Goal: Task Accomplishment & Management: Manage account settings

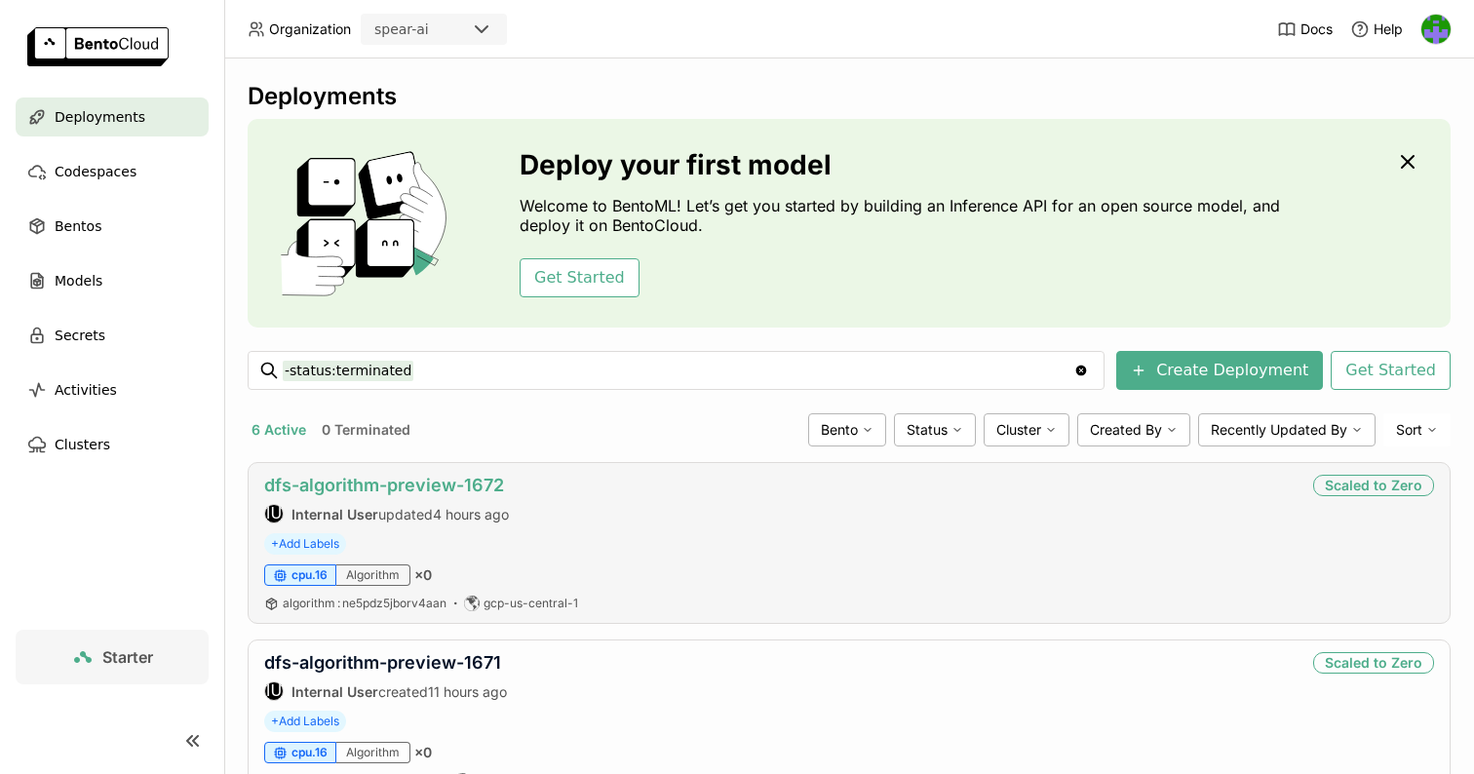
click at [410, 479] on link "dfs-algorithm-preview-1672" at bounding box center [384, 485] width 240 height 20
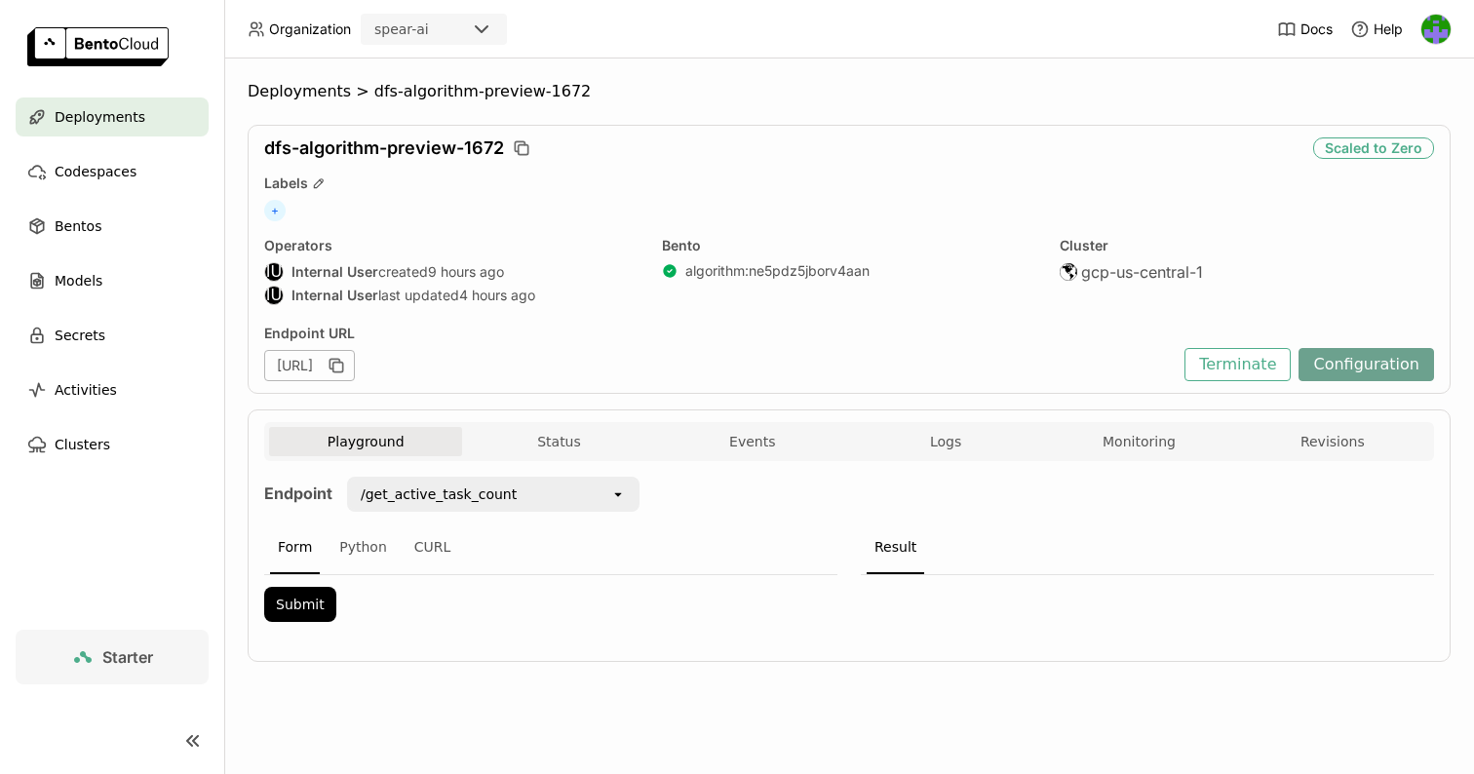
click at [1405, 360] on button "Configuration" at bounding box center [1367, 364] width 136 height 33
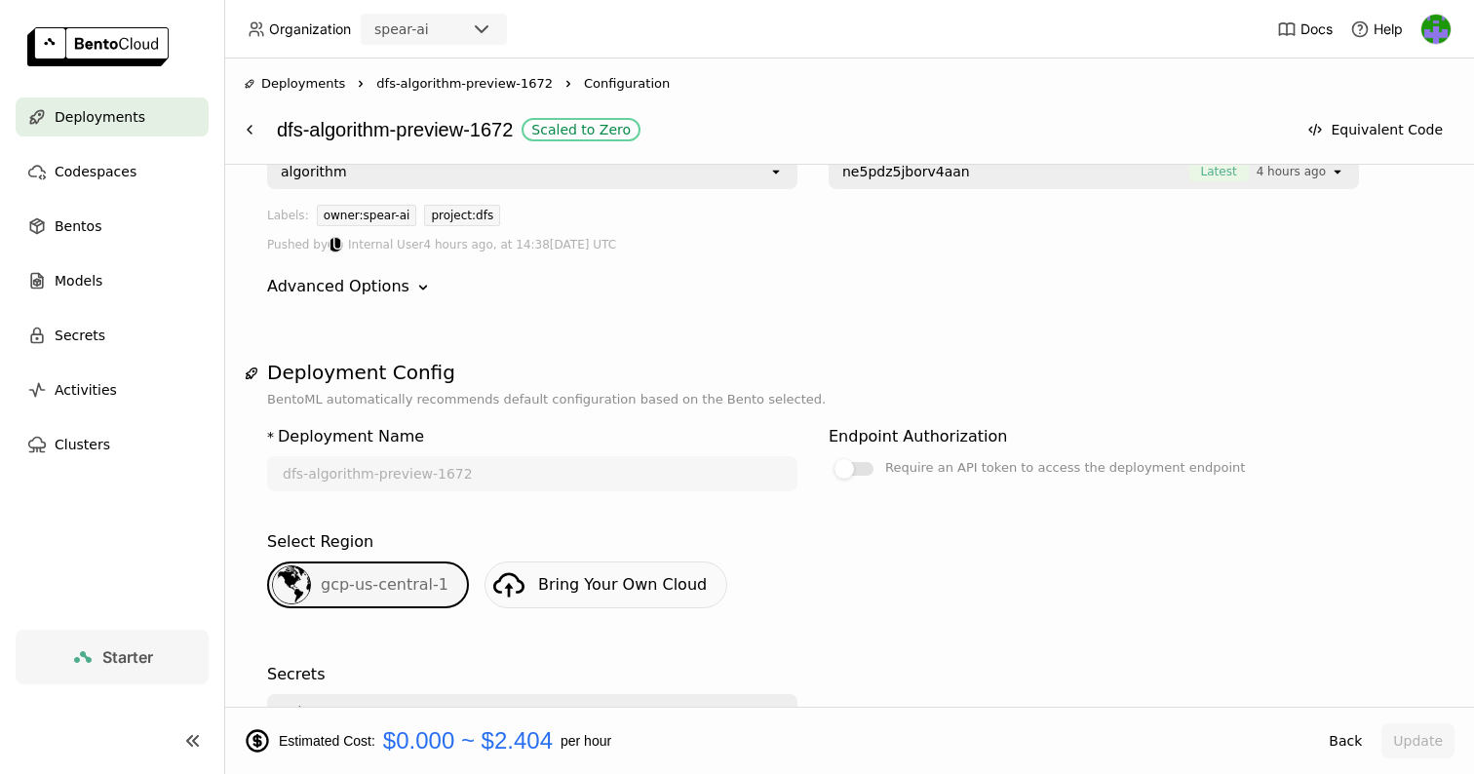
scroll to position [52, 0]
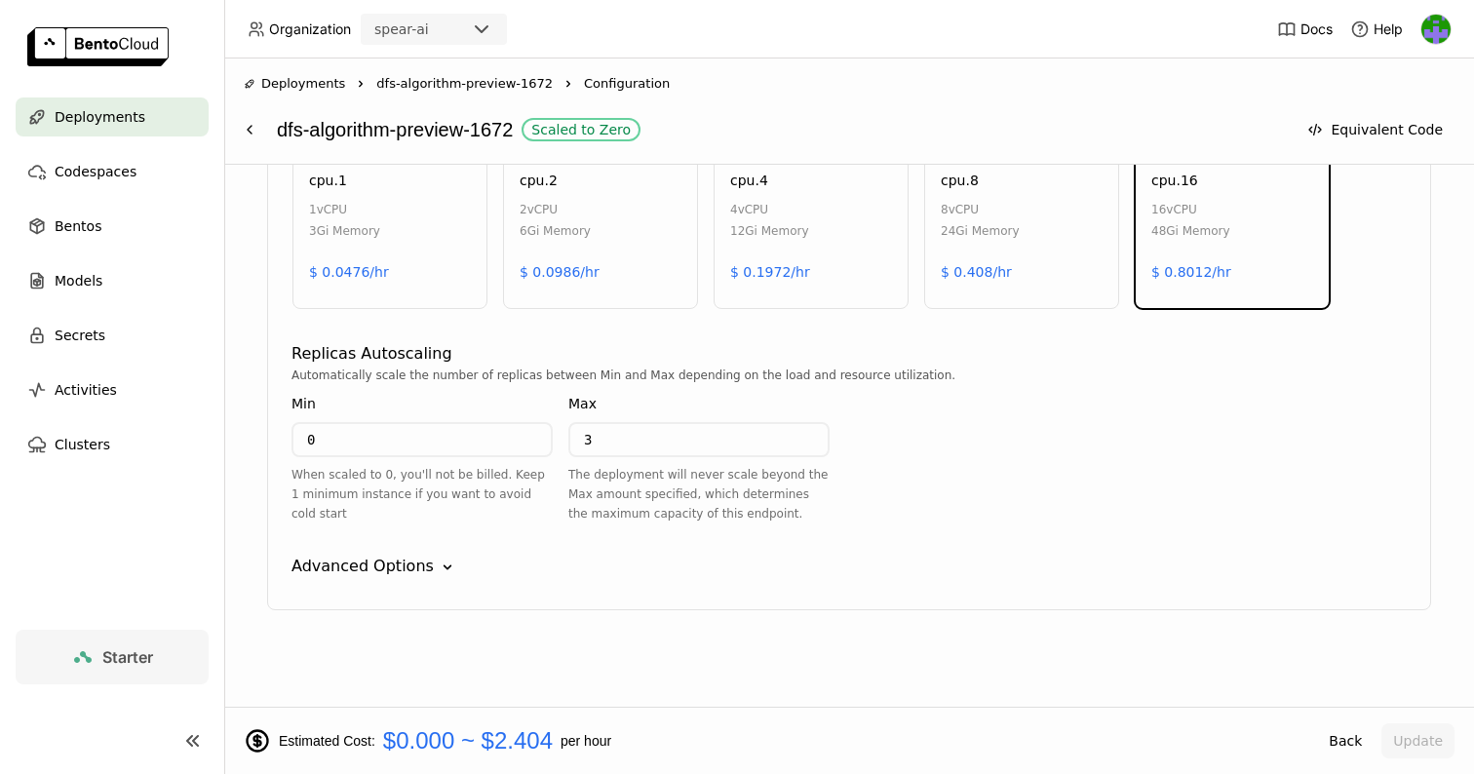
click at [438, 561] on icon "Down" at bounding box center [448, 568] width 20 height 20
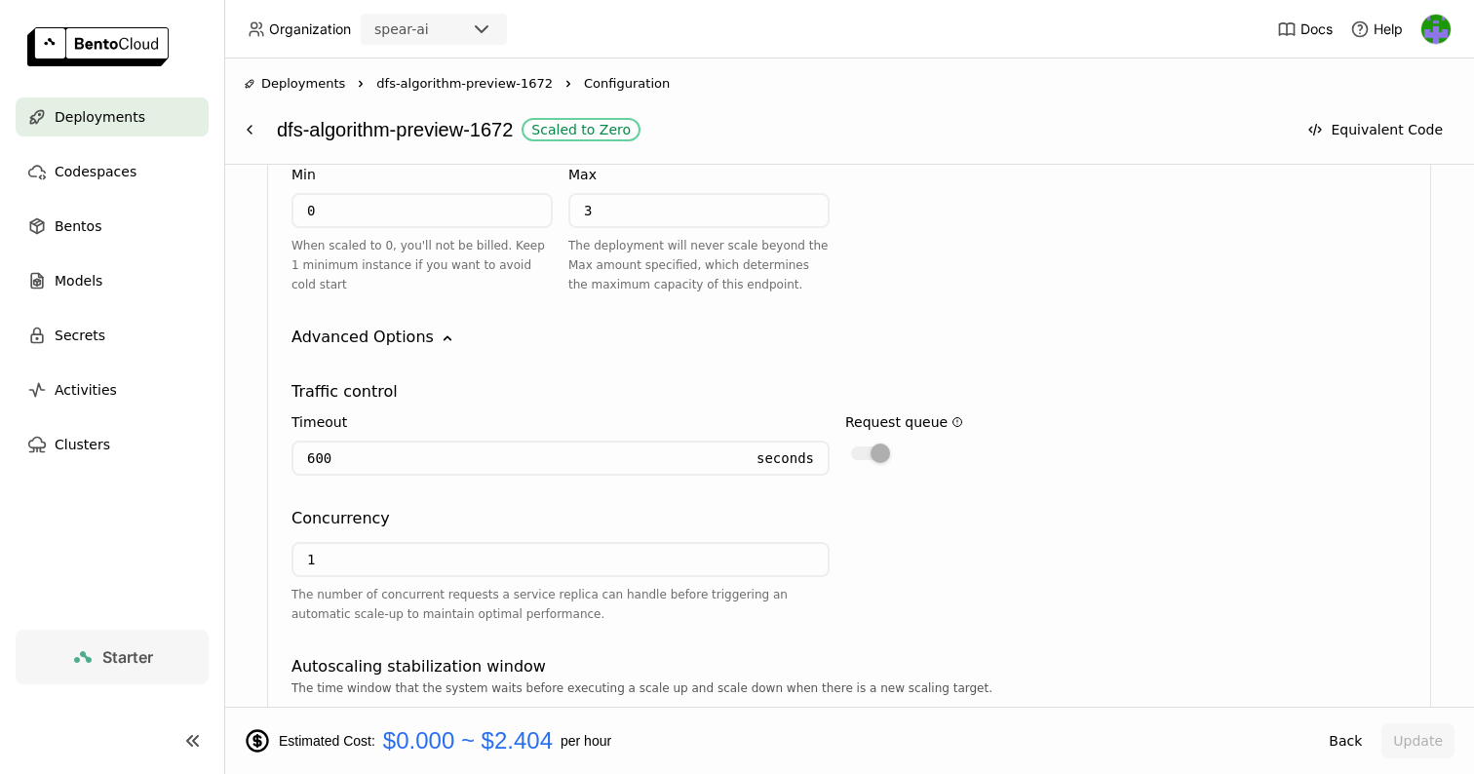
scroll to position [1442, 0]
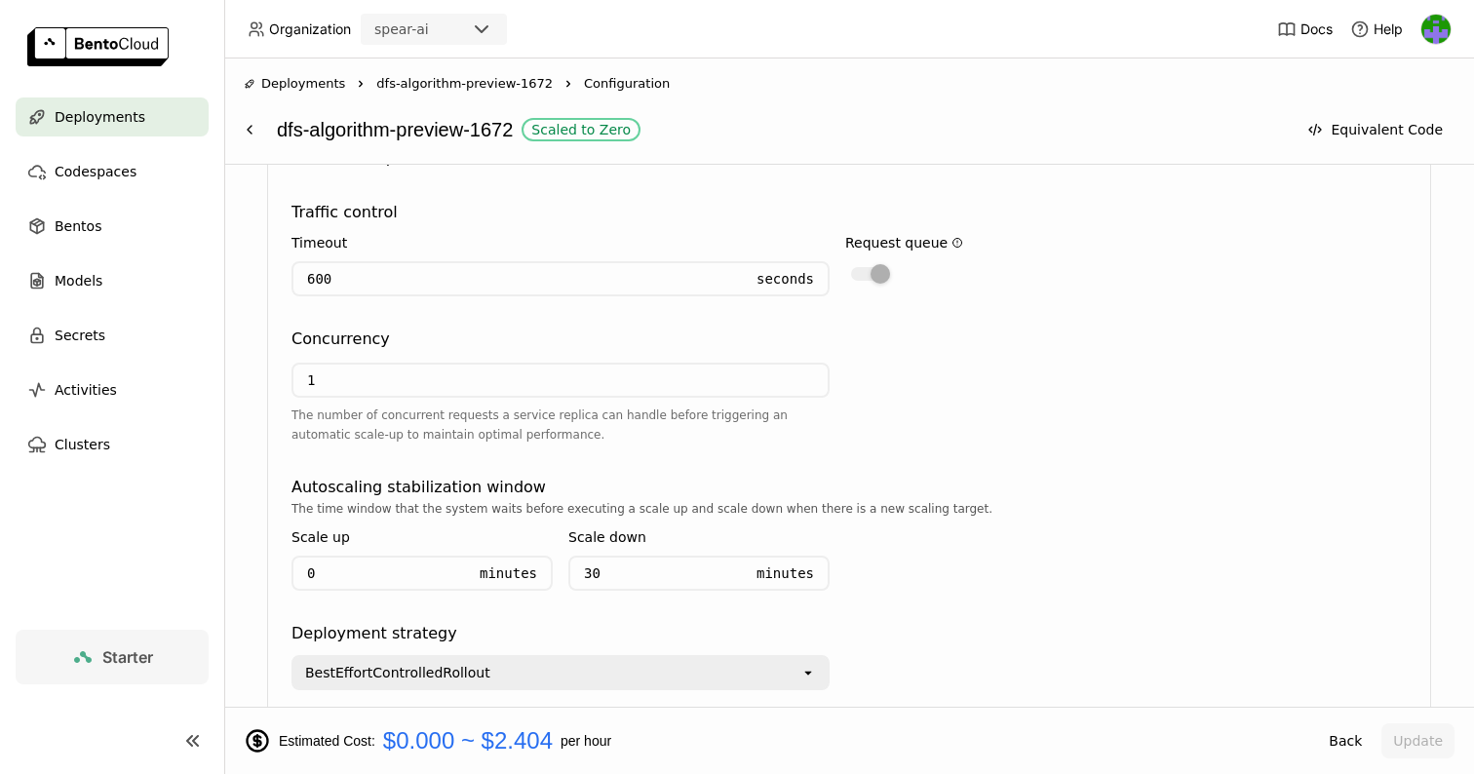
click at [877, 285] on div "Request queue" at bounding box center [904, 262] width 118 height 76
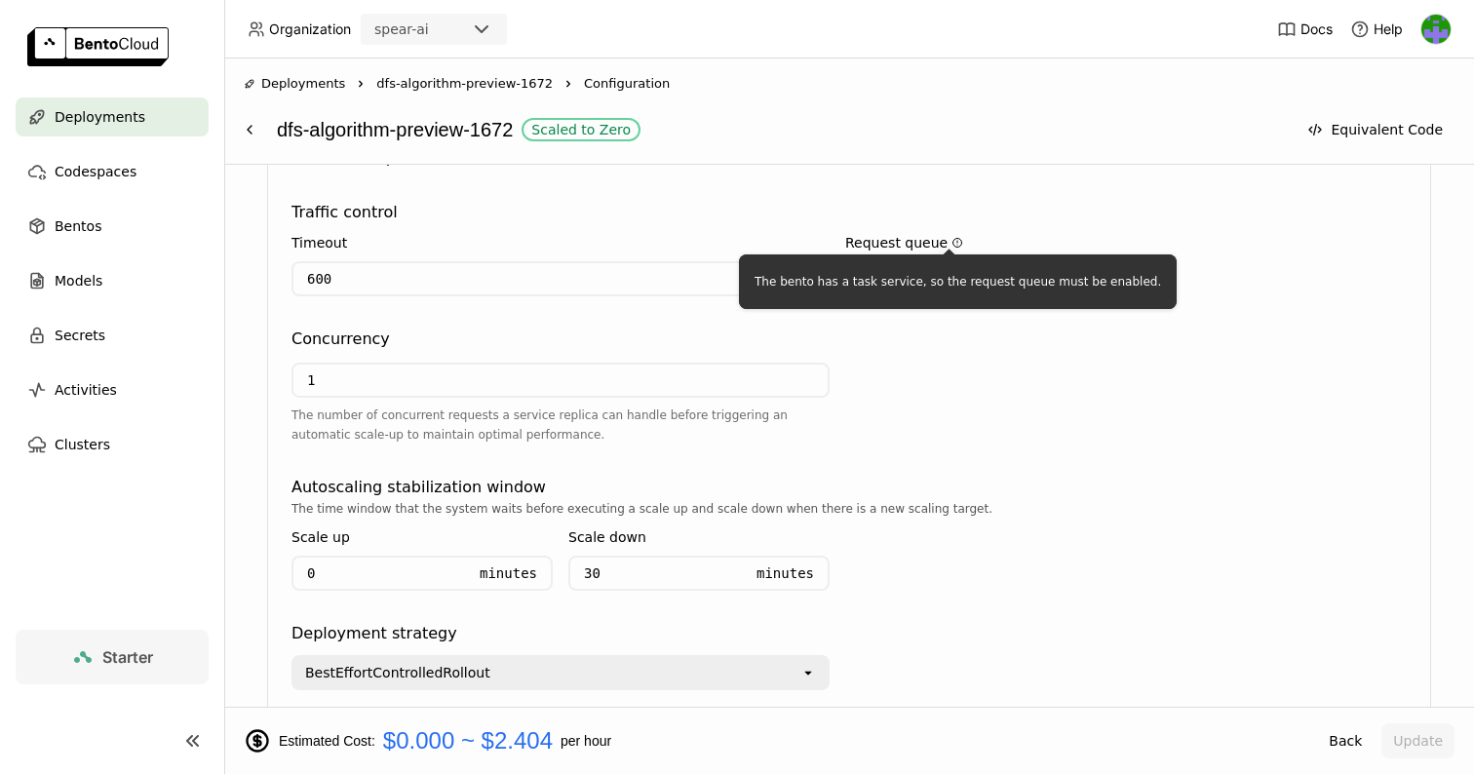
click at [952, 240] on icon at bounding box center [958, 243] width 12 height 12
click at [1032, 199] on div "Traffic control Timeout 600 Seconds Request queue Concurrency 1 The number of c…" at bounding box center [850, 430] width 1116 height 521
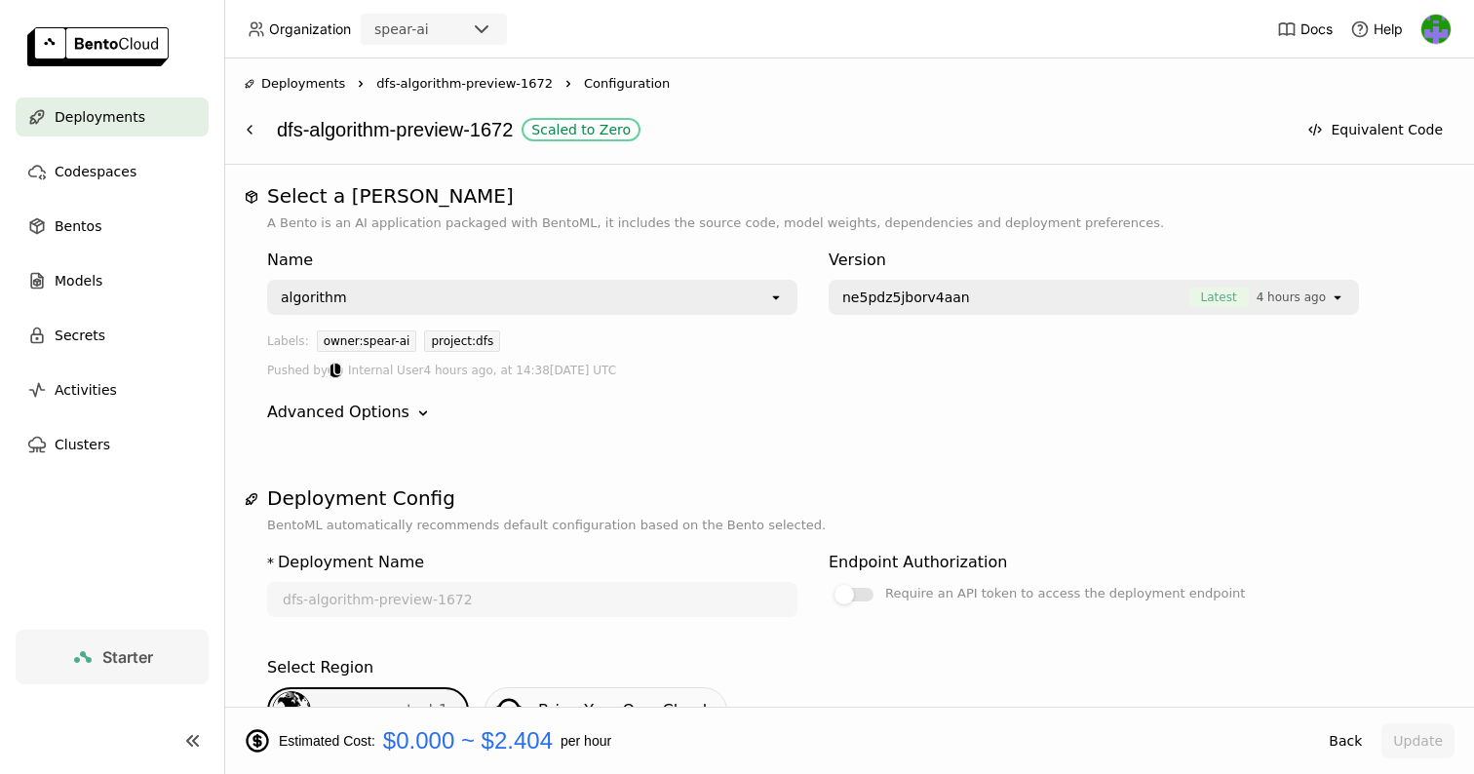
scroll to position [0, 0]
click at [257, 133] on button at bounding box center [249, 129] width 35 height 35
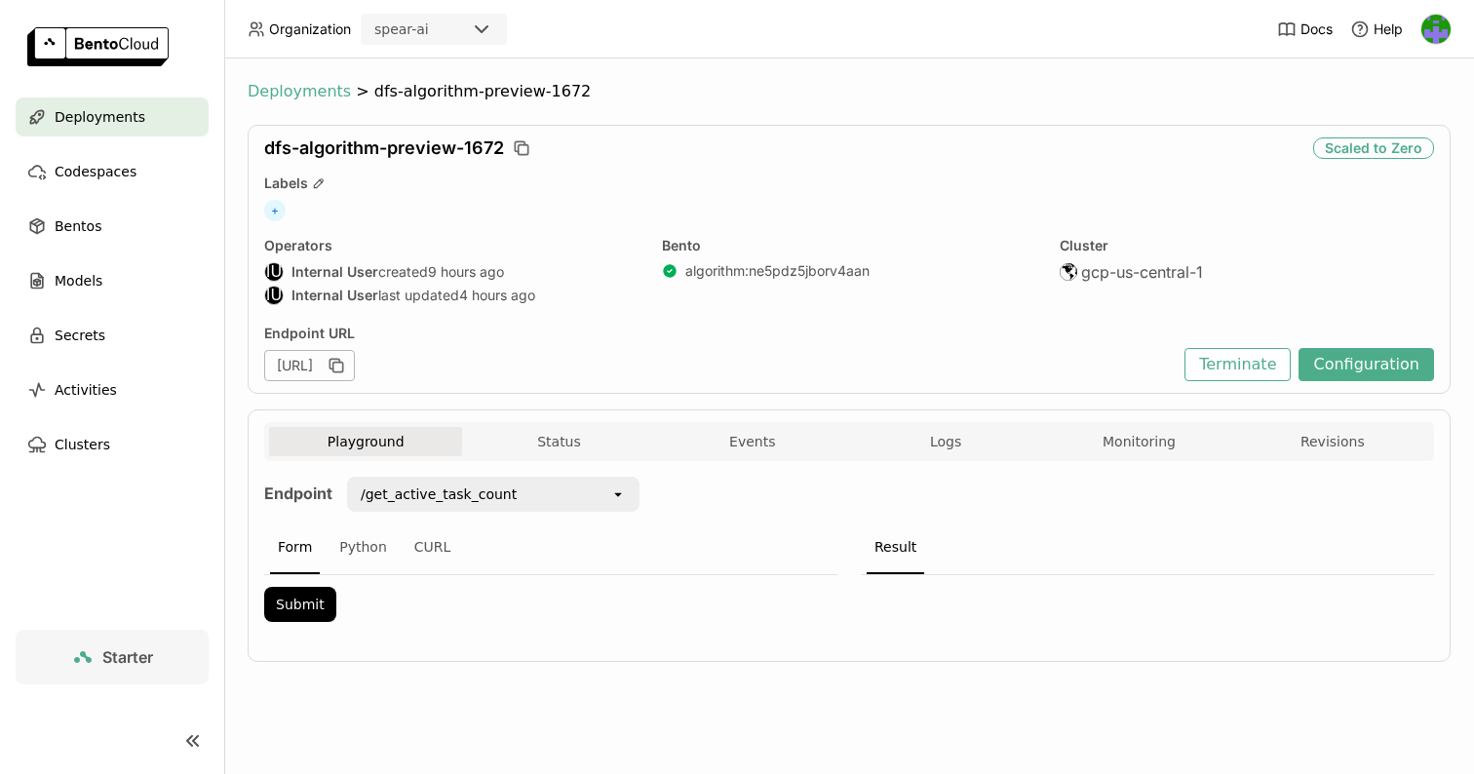
click at [287, 88] on span "Deployments" at bounding box center [299, 92] width 103 height 20
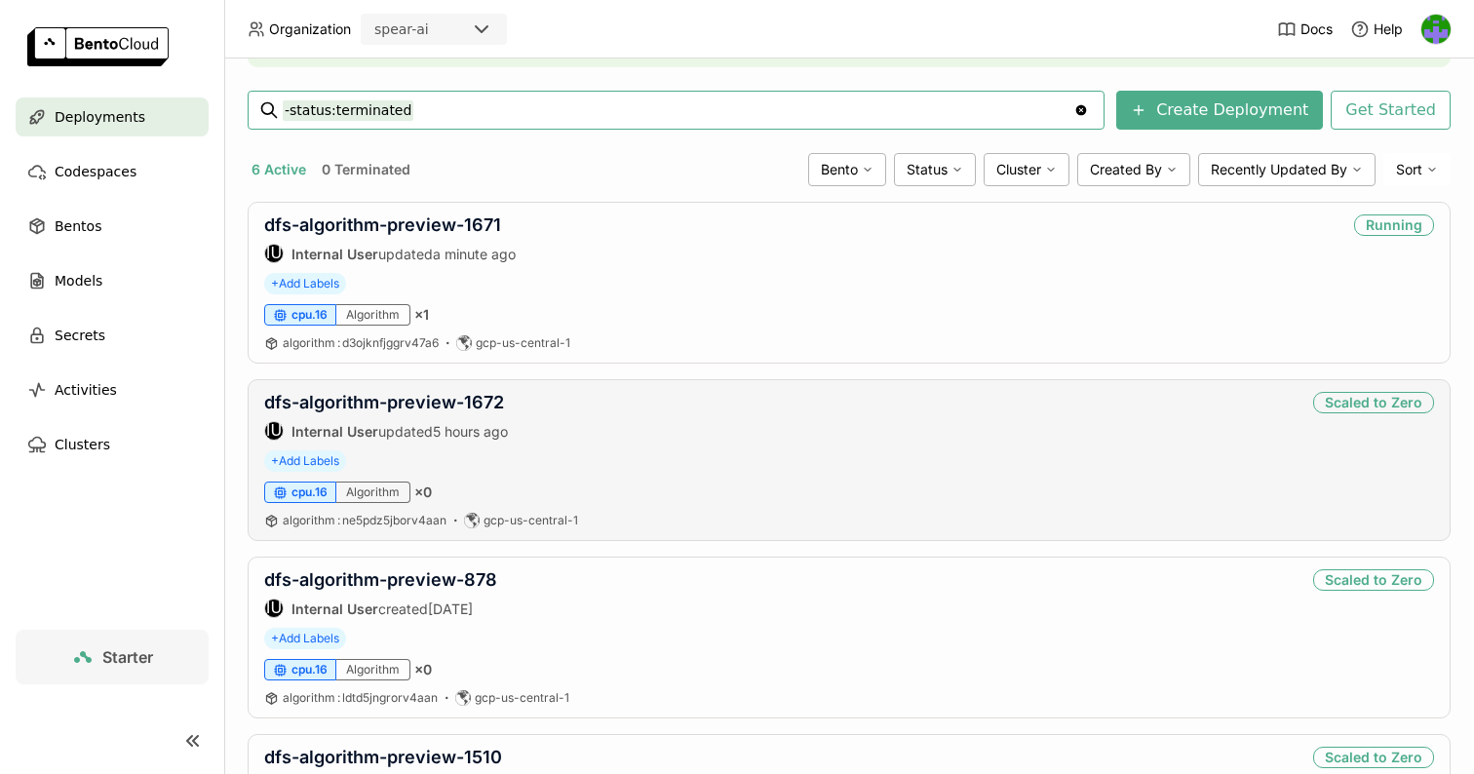
scroll to position [255, 0]
